Goal: Information Seeking & Learning: Compare options

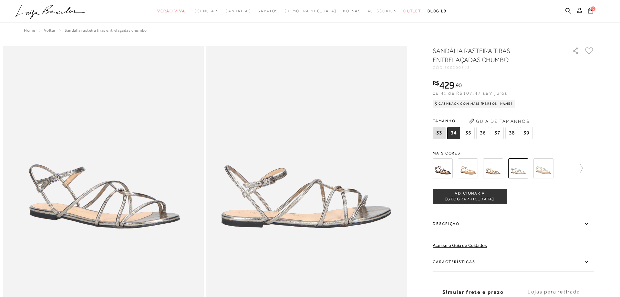
click at [442, 171] on img at bounding box center [443, 168] width 20 height 20
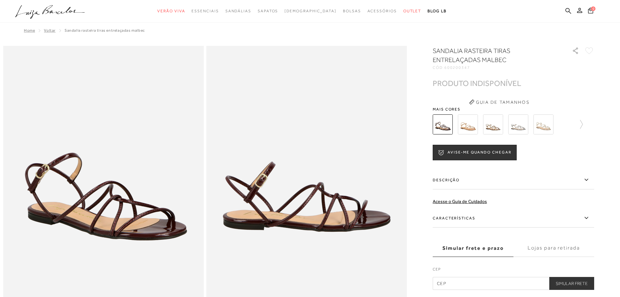
click at [470, 128] on img at bounding box center [468, 124] width 20 height 20
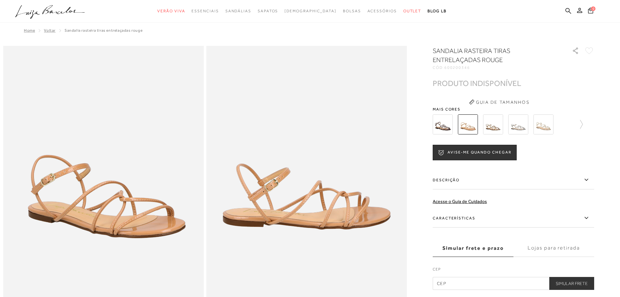
click at [495, 123] on img at bounding box center [493, 124] width 20 height 20
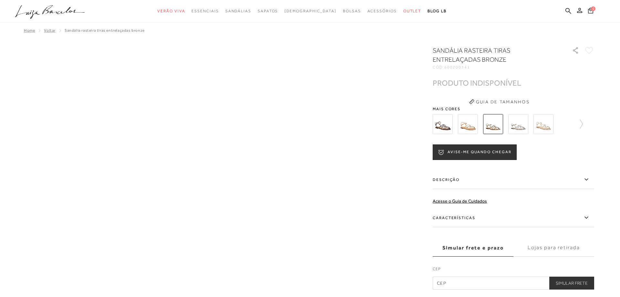
click at [492, 126] on img at bounding box center [493, 124] width 20 height 20
click at [519, 126] on img at bounding box center [518, 124] width 20 height 20
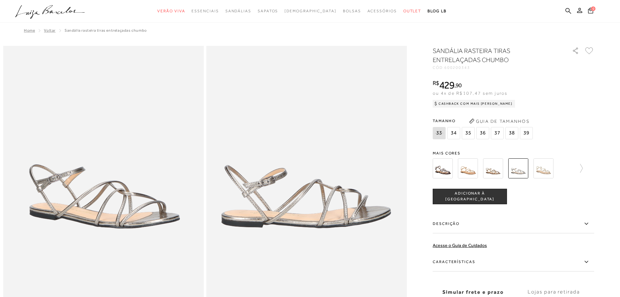
radio input "true"
click at [496, 172] on img at bounding box center [493, 168] width 20 height 20
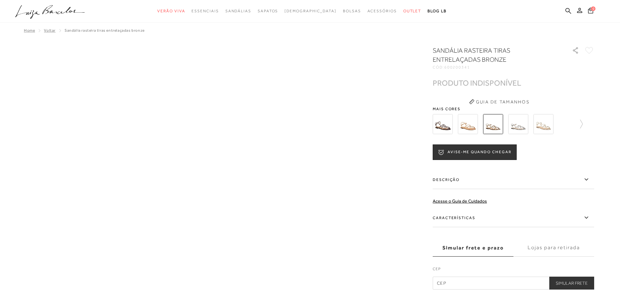
click at [545, 126] on img at bounding box center [544, 124] width 20 height 20
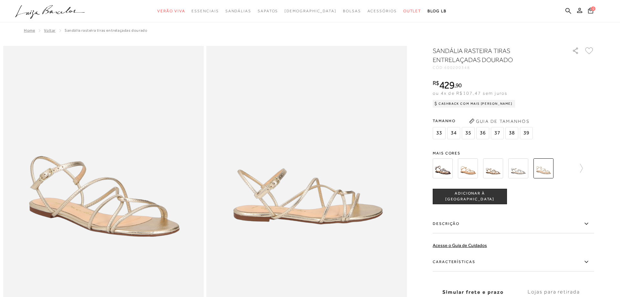
radio input "true"
click at [582, 168] on icon at bounding box center [578, 168] width 9 height 9
click at [504, 172] on img at bounding box center [505, 168] width 20 height 20
